Goal: Information Seeking & Learning: Find specific fact

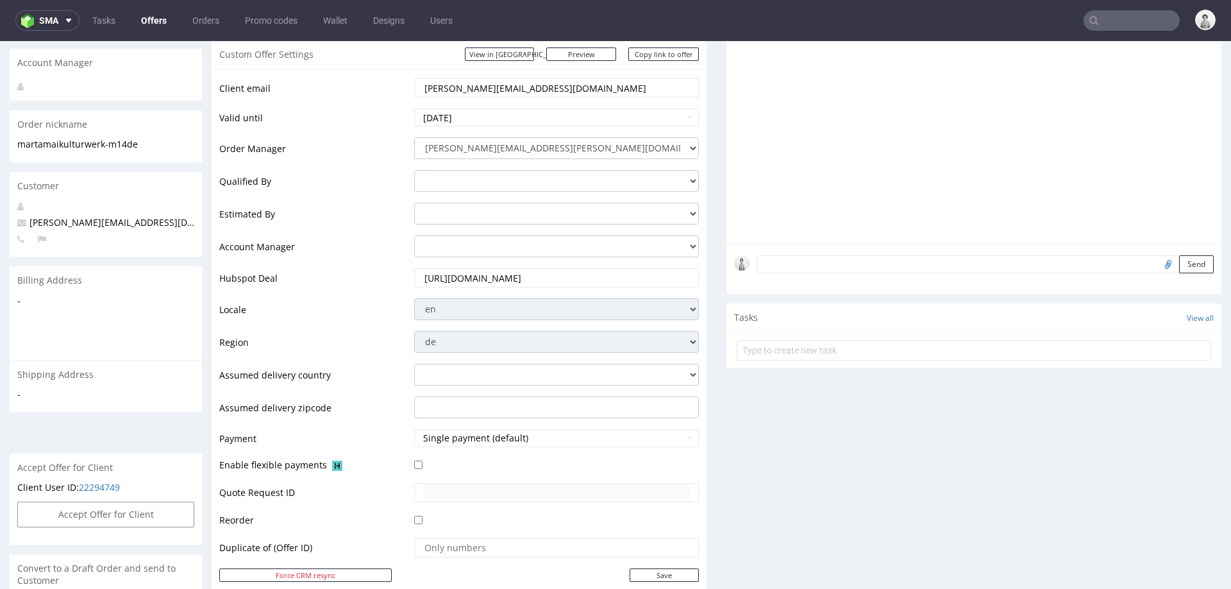
scroll to position [152, 0]
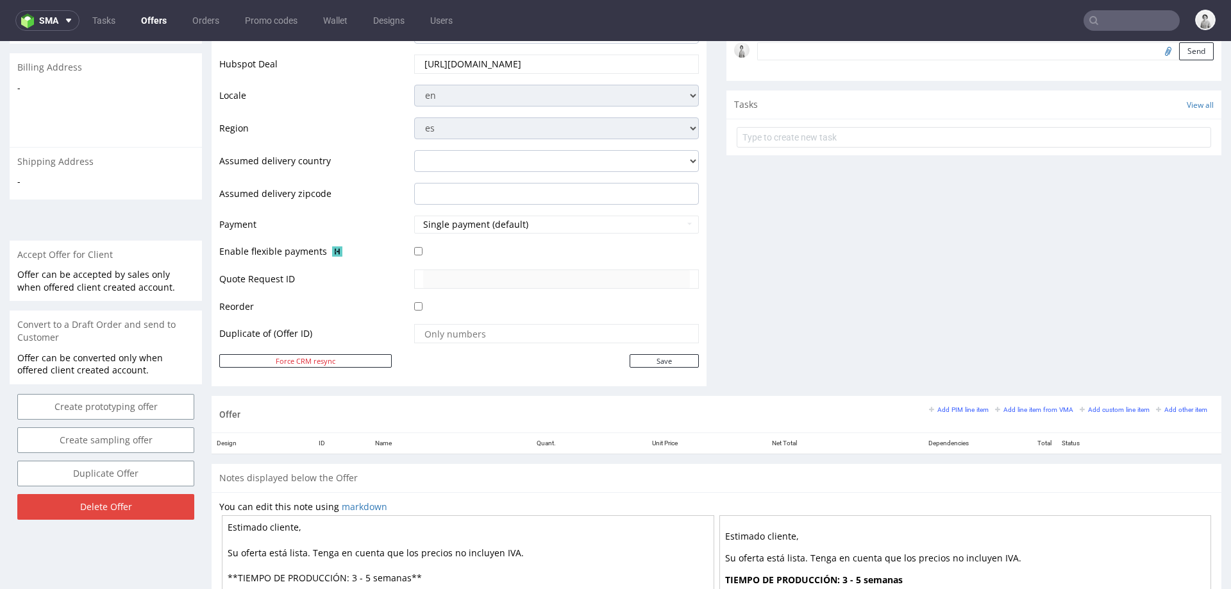
scroll to position [537, 0]
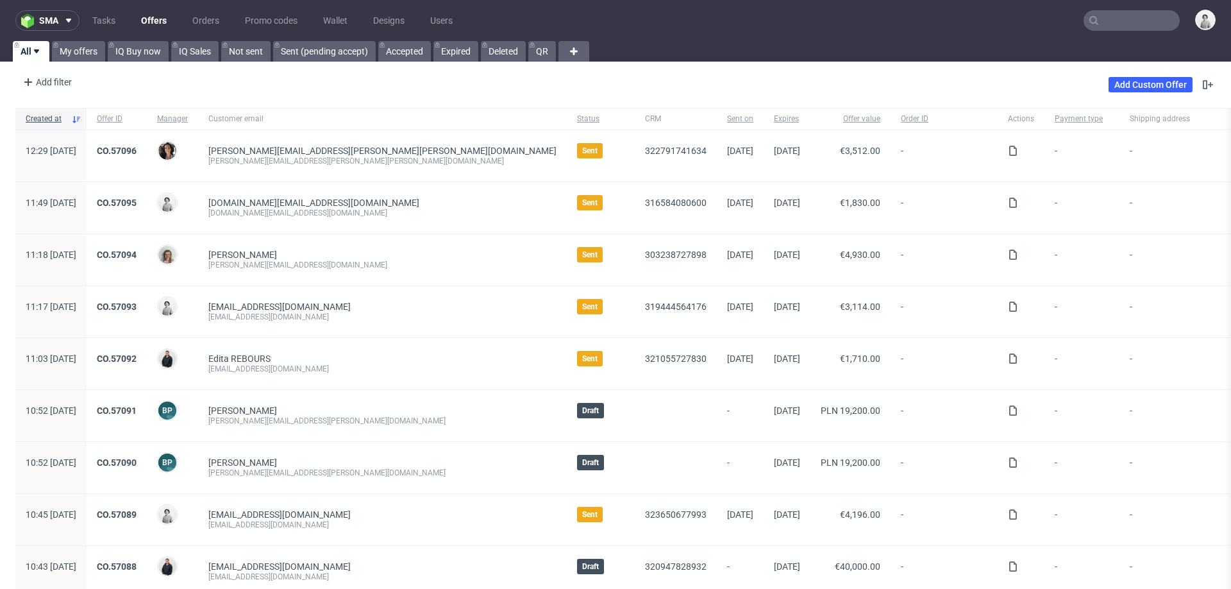
click at [1115, 21] on input "text" at bounding box center [1132, 20] width 96 height 21
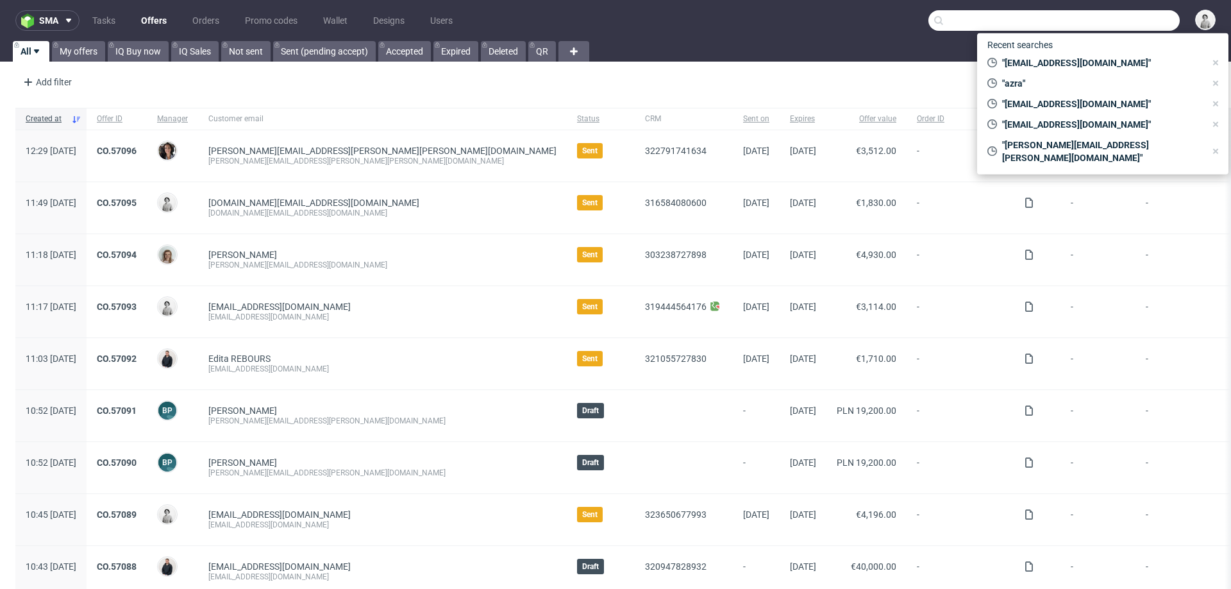
paste input "[PERSON_NAME][EMAIL_ADDRESS][PERSON_NAME][PERSON_NAME][DOMAIN_NAME]"
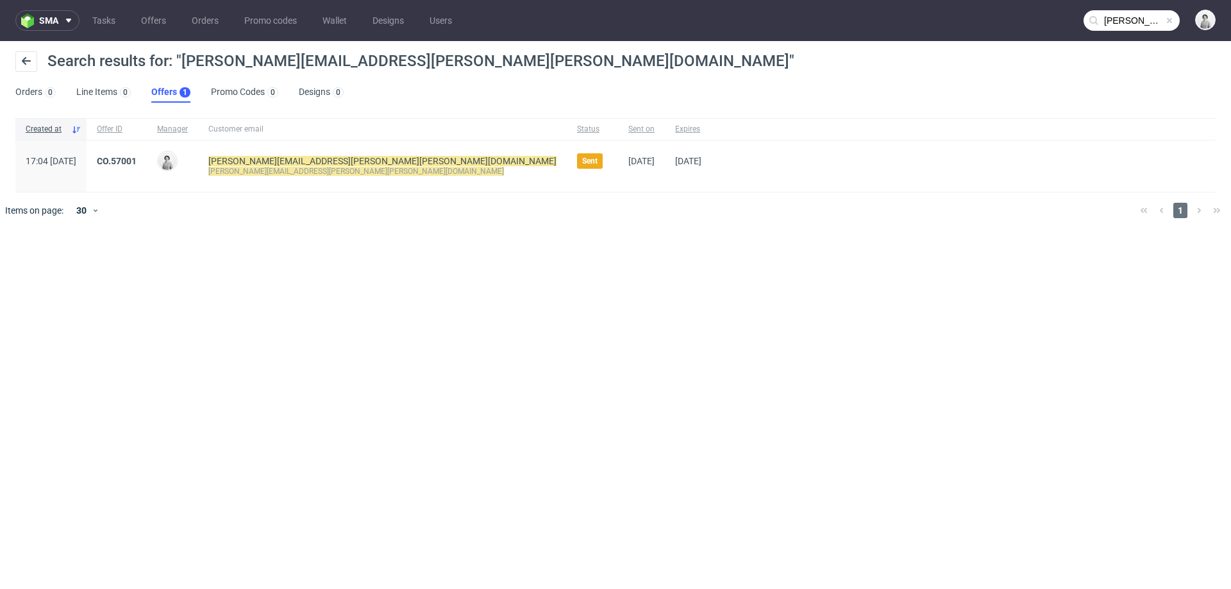
click at [1130, 25] on input "[PERSON_NAME][EMAIL_ADDRESS][PERSON_NAME][PERSON_NAME][DOMAIN_NAME]" at bounding box center [1132, 20] width 96 height 21
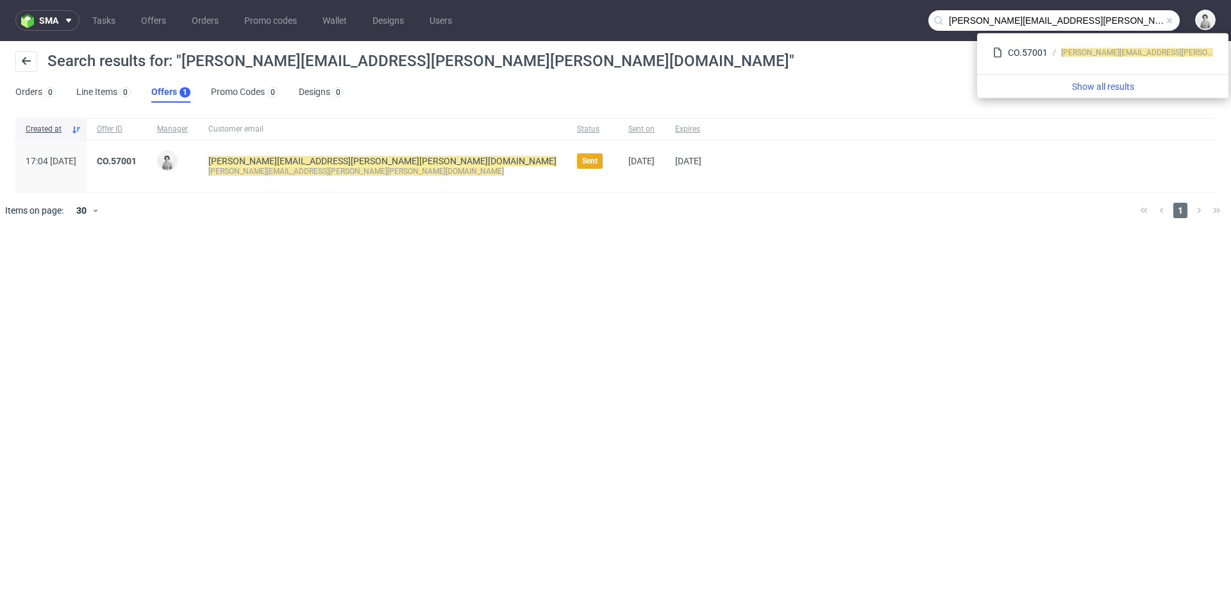
drag, startPoint x: 1096, startPoint y: 15, endPoint x: 1016, endPoint y: 22, distance: 81.0
click at [1016, 22] on input "[PERSON_NAME][EMAIL_ADDRESS][PERSON_NAME][PERSON_NAME][DOMAIN_NAME]" at bounding box center [1053, 20] width 251 height 21
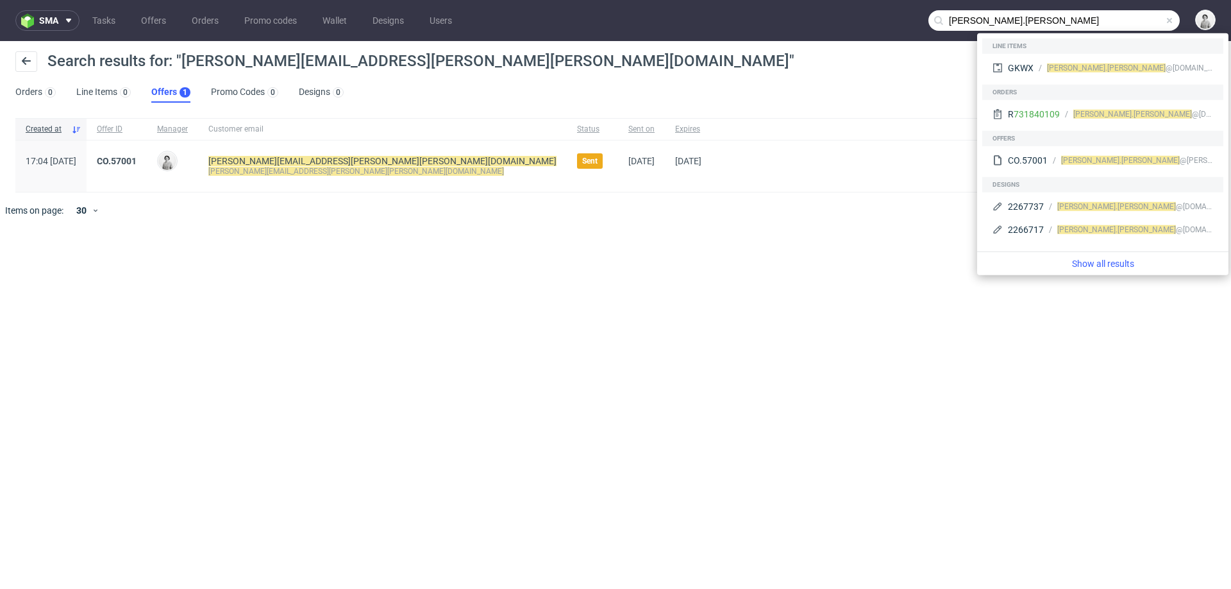
paste input "@[PERSON_NAME][DOMAIN_NAME]"
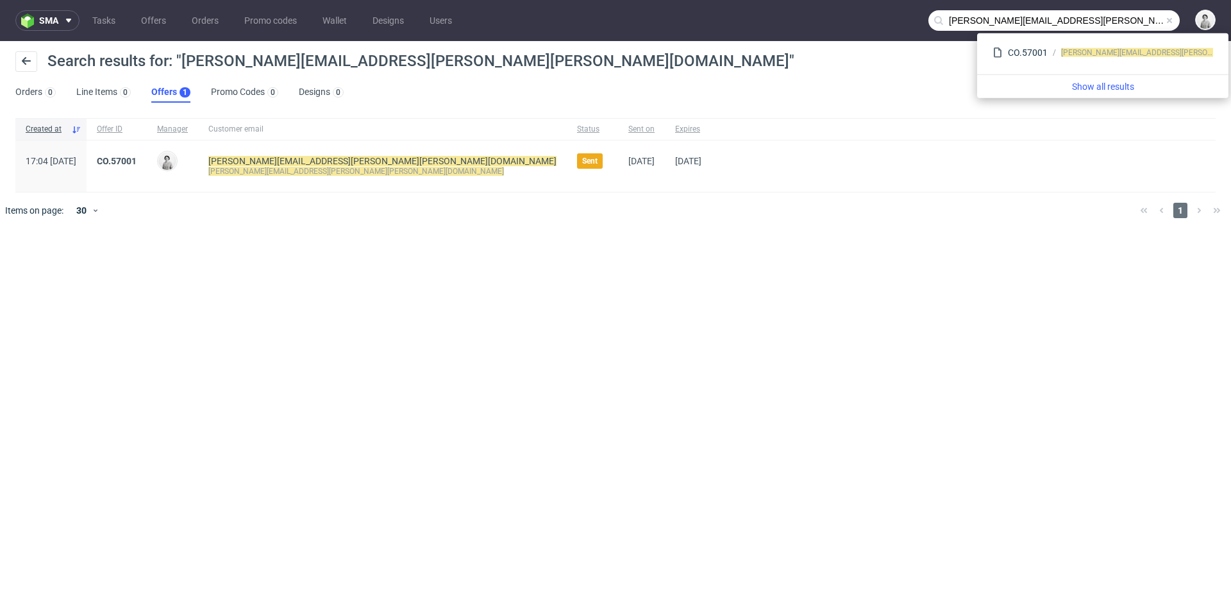
drag, startPoint x: 1011, startPoint y: 20, endPoint x: 895, endPoint y: 20, distance: 115.4
click at [894, 20] on nav "sma Tasks Offers Orders Promo codes Wallet Designs Users [PERSON_NAME][EMAIL_AD…" at bounding box center [615, 20] width 1231 height 41
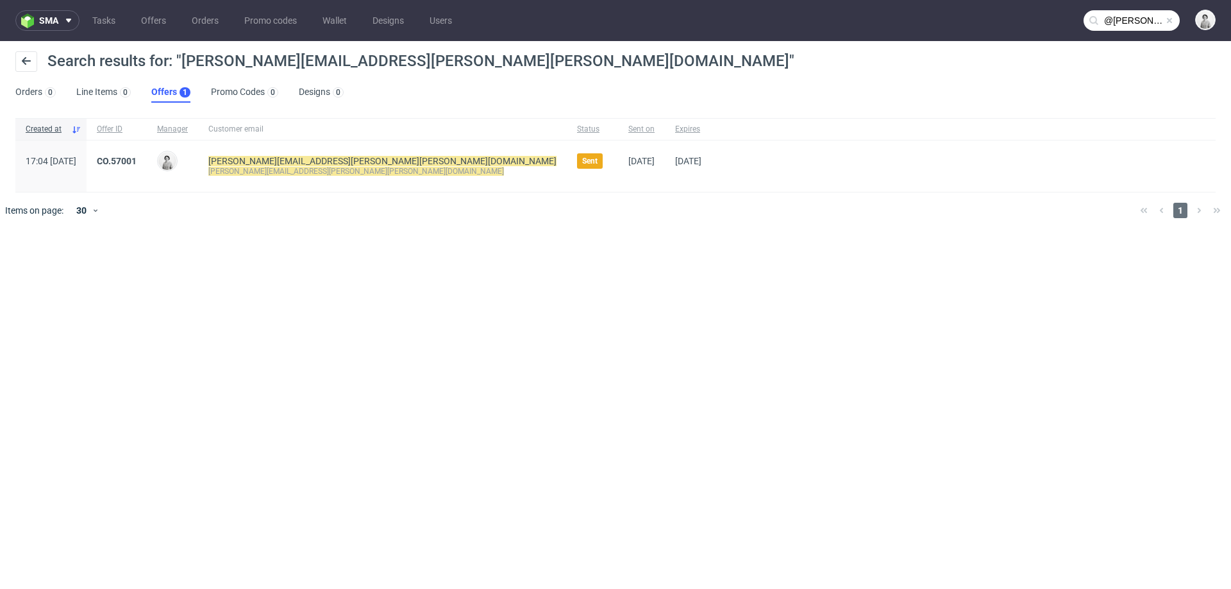
type input "@[PERSON_NAME][DOMAIN_NAME]"
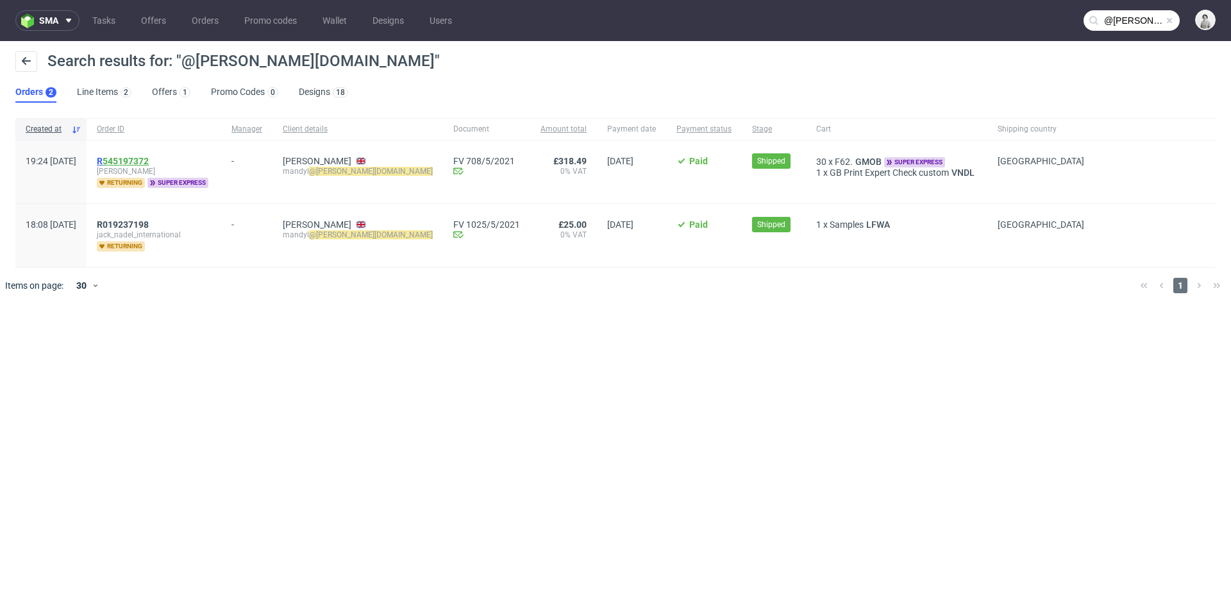
click at [149, 158] on link "545197372" at bounding box center [126, 161] width 46 height 10
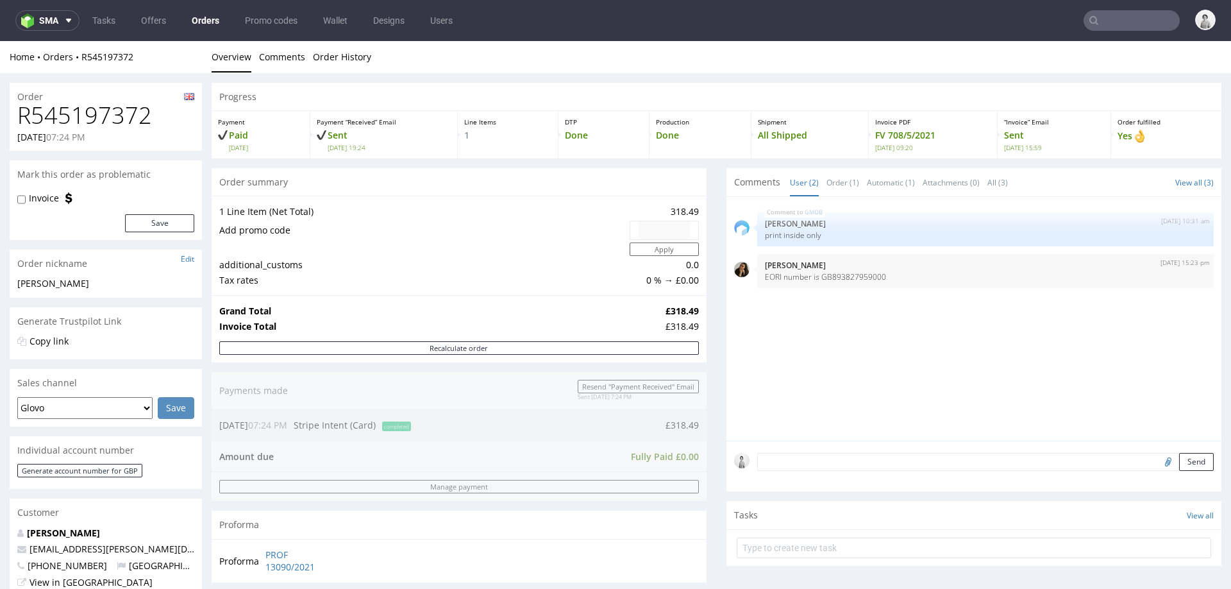
type input "@[PERSON_NAME][DOMAIN_NAME]"
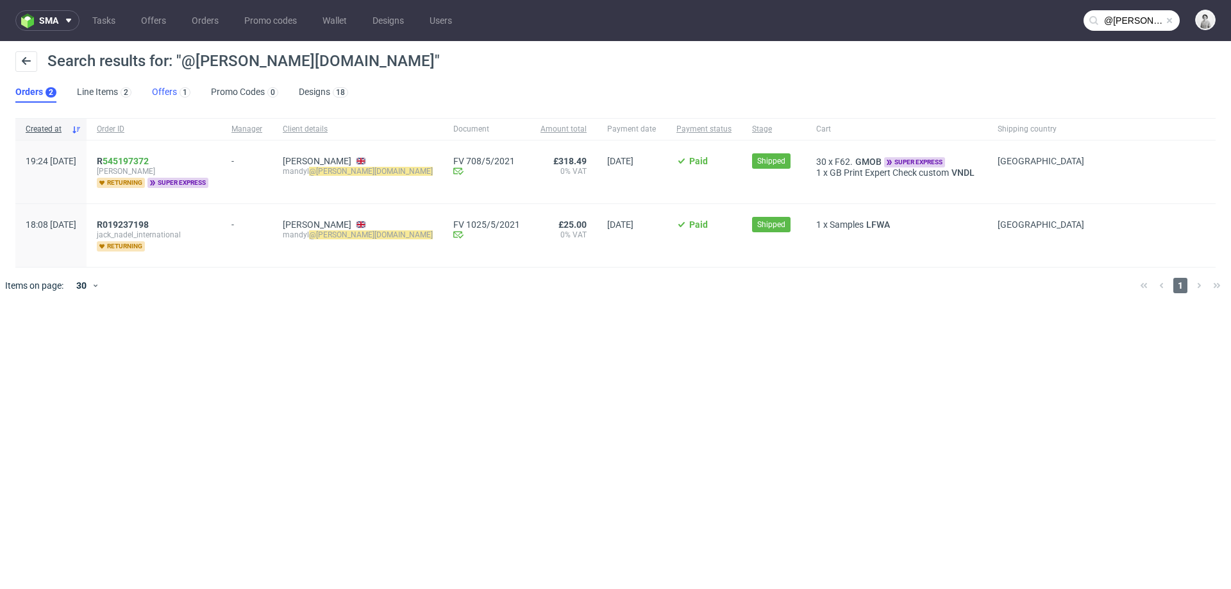
click at [163, 90] on link "Offers 1" at bounding box center [171, 92] width 38 height 21
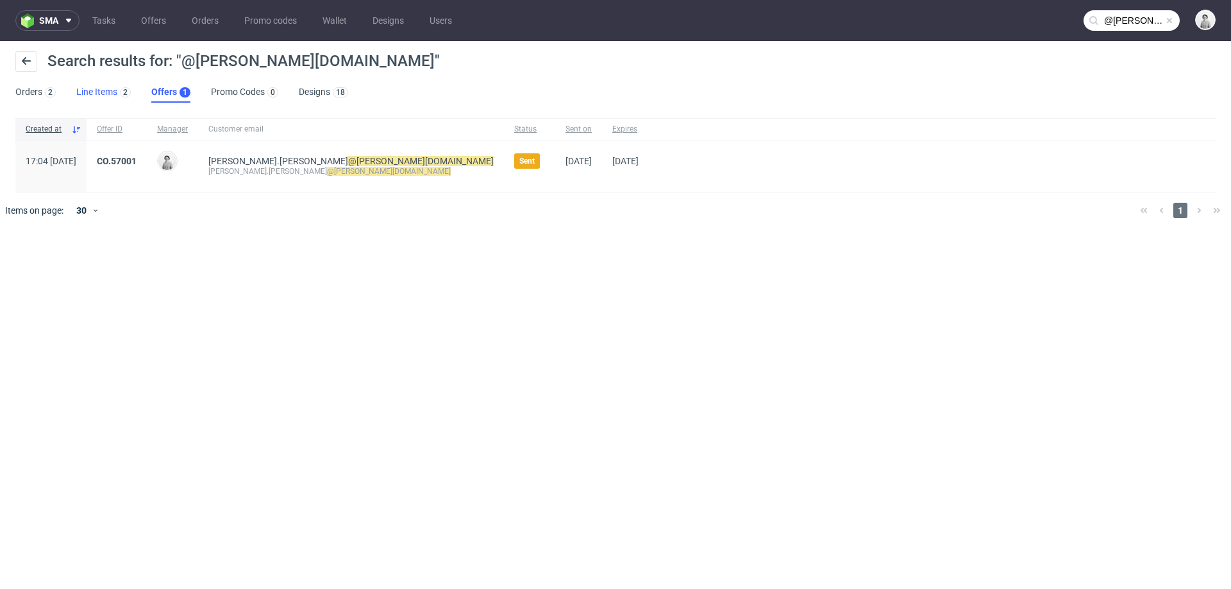
click at [103, 90] on link "Line Items 2" at bounding box center [103, 92] width 55 height 21
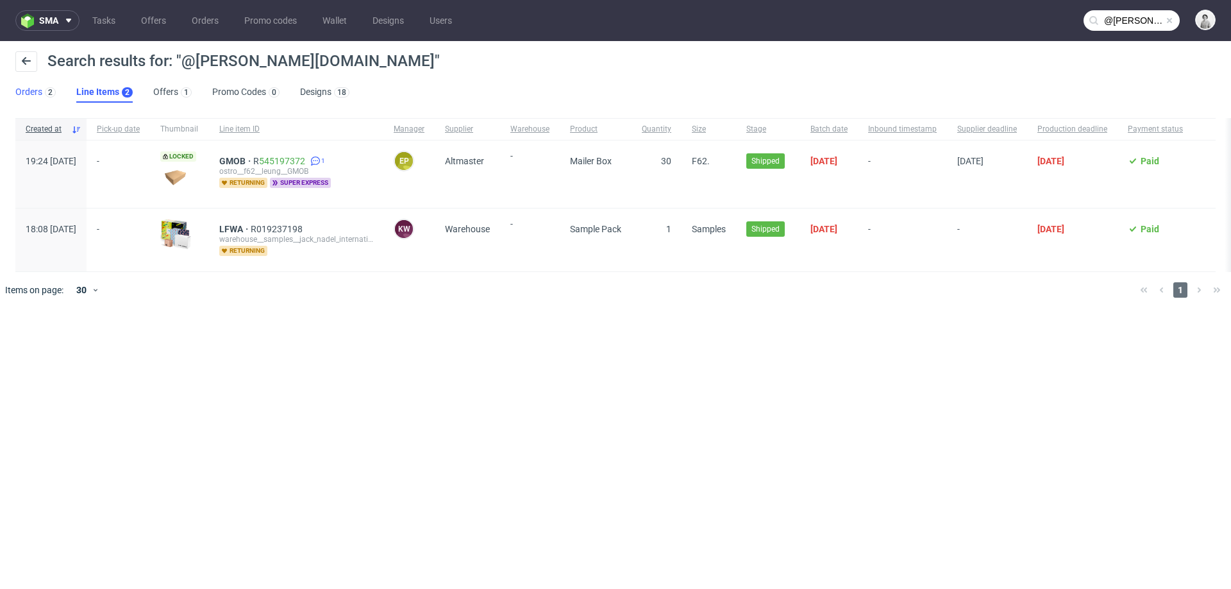
click at [22, 90] on link "Orders 2" at bounding box center [35, 92] width 40 height 21
